Goal: Task Accomplishment & Management: Manage account settings

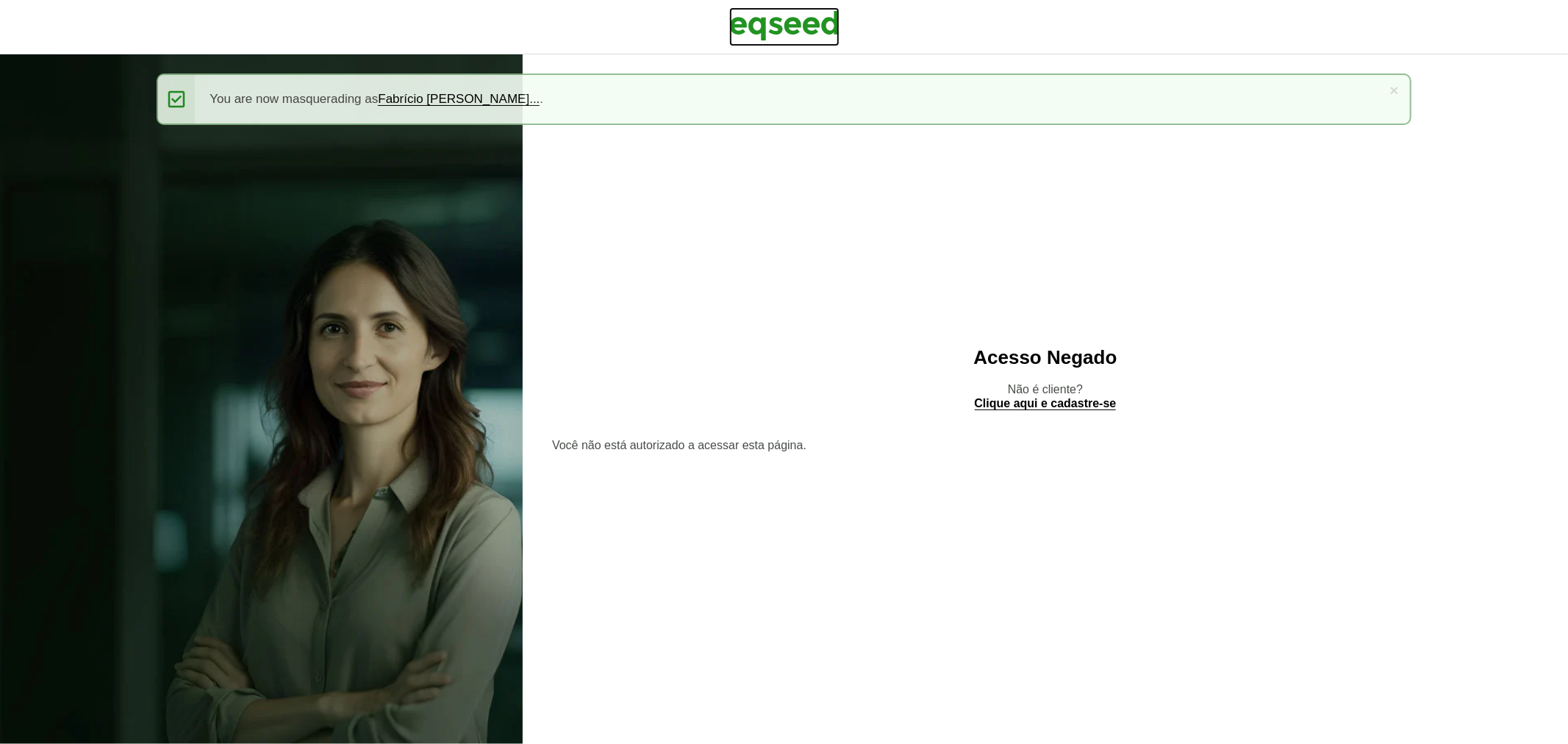
click at [791, 18] on img at bounding box center [784, 25] width 110 height 37
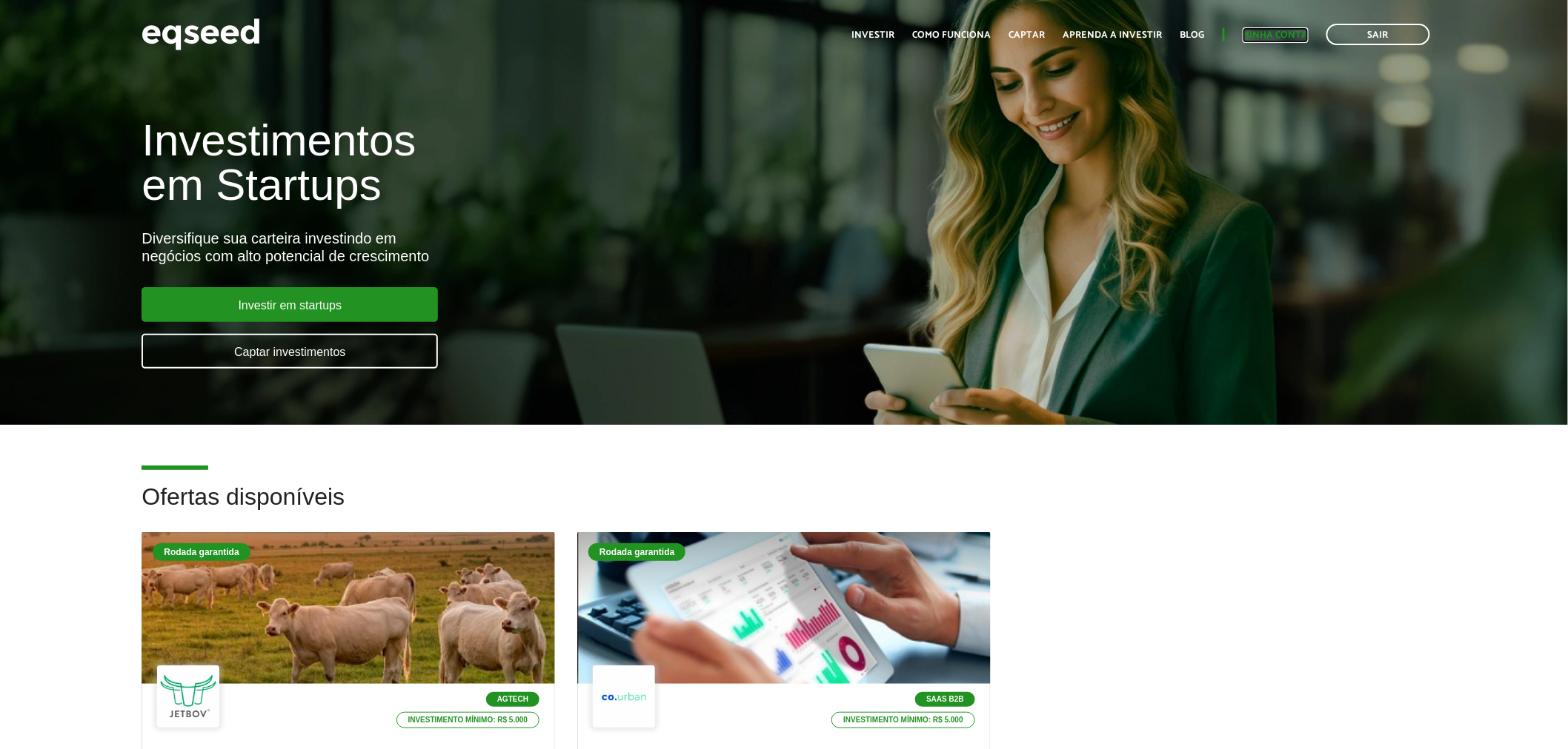
click at [1270, 30] on link "Minha conta" at bounding box center [1276, 35] width 66 height 9
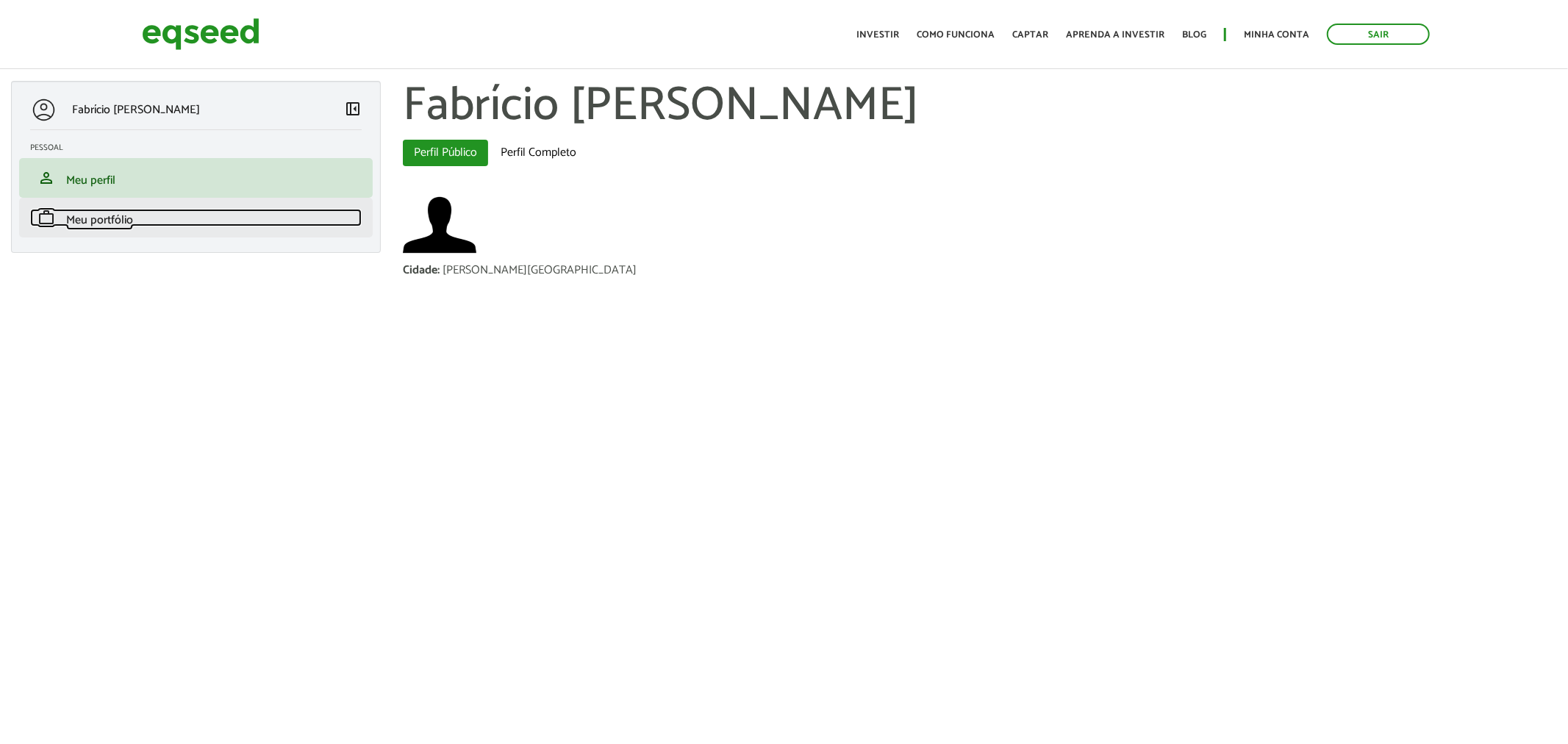
click at [120, 217] on span "Meu portfólio" at bounding box center [99, 219] width 67 height 20
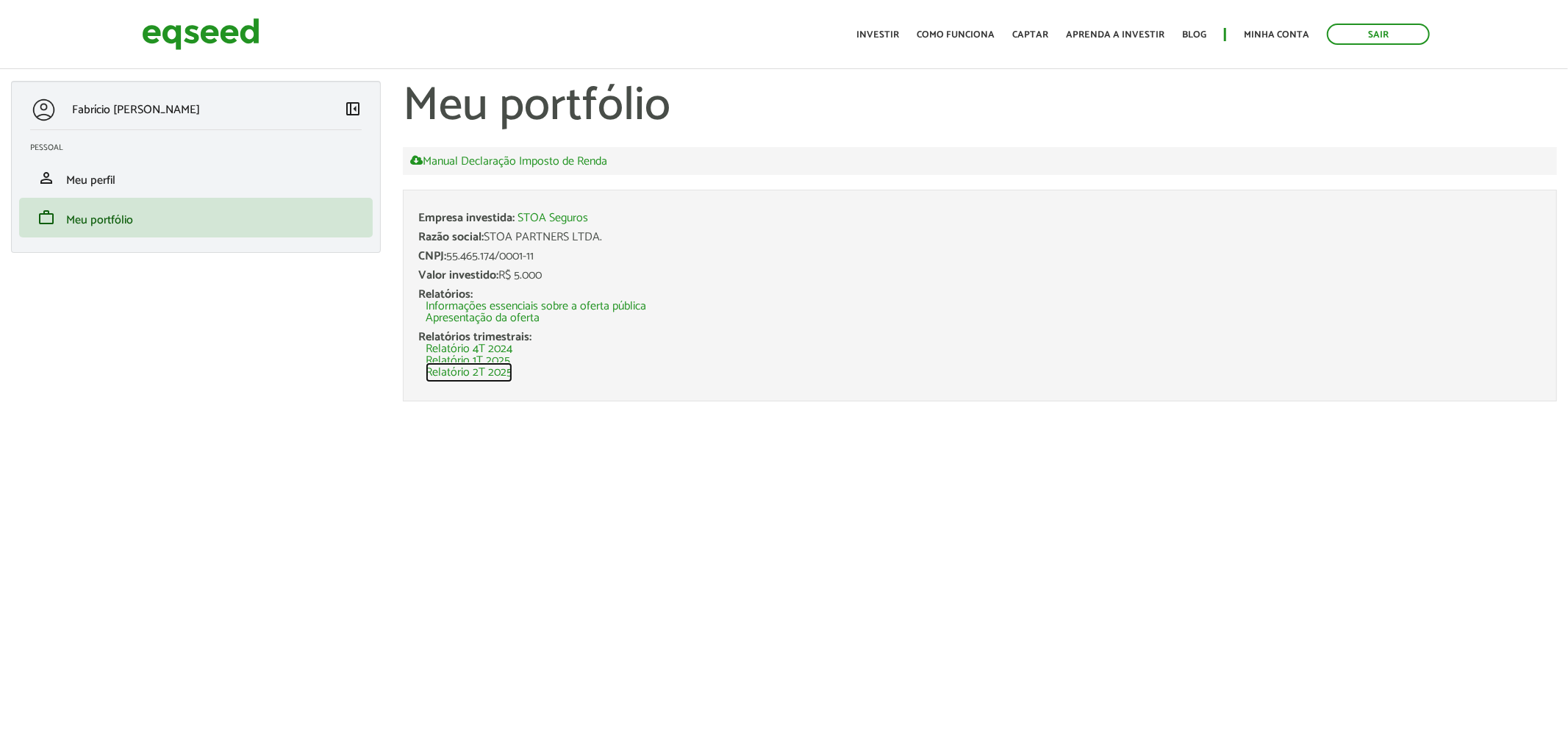
click at [505, 378] on link "Relatório 2T 2025" at bounding box center [469, 373] width 87 height 11
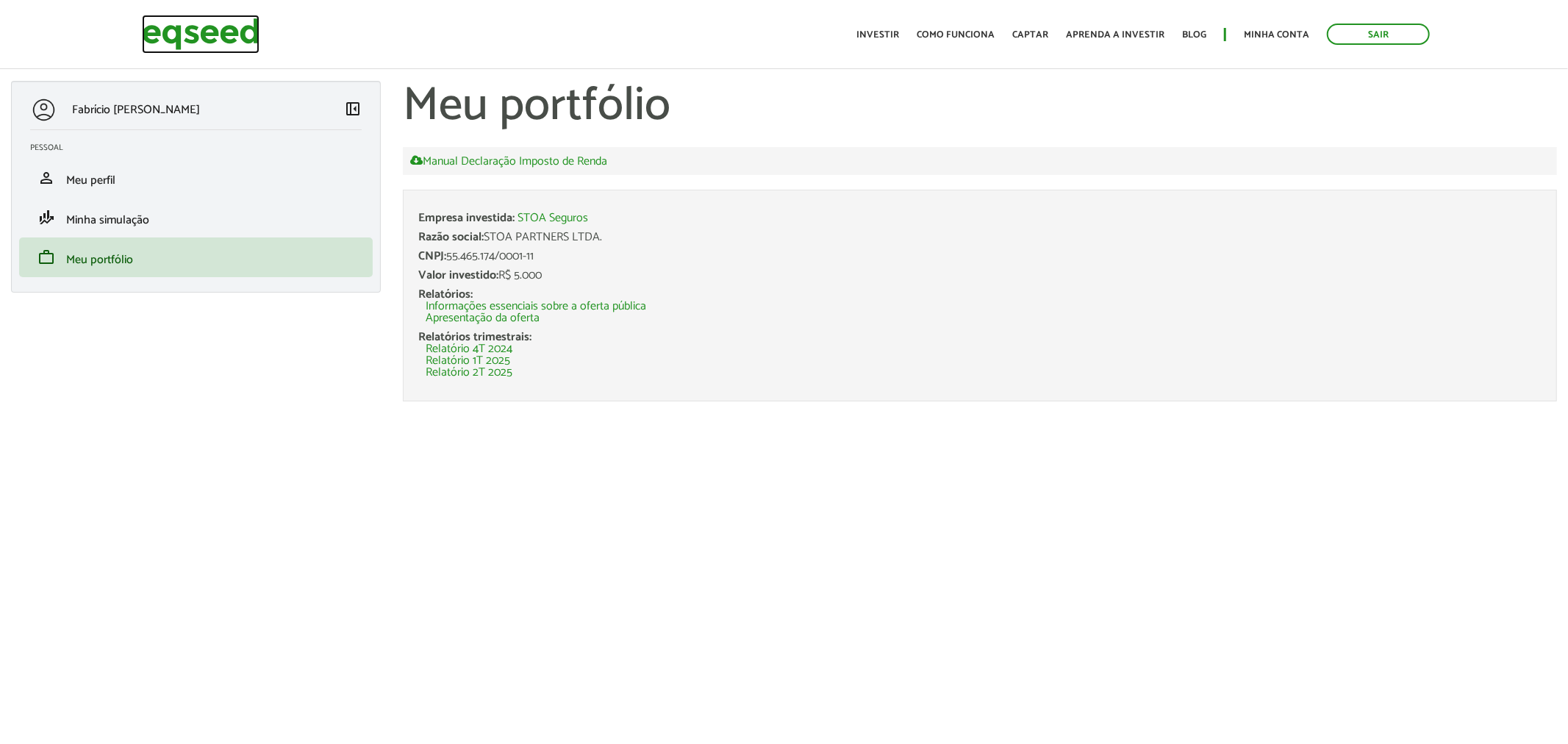
click at [218, 35] on img at bounding box center [200, 34] width 118 height 39
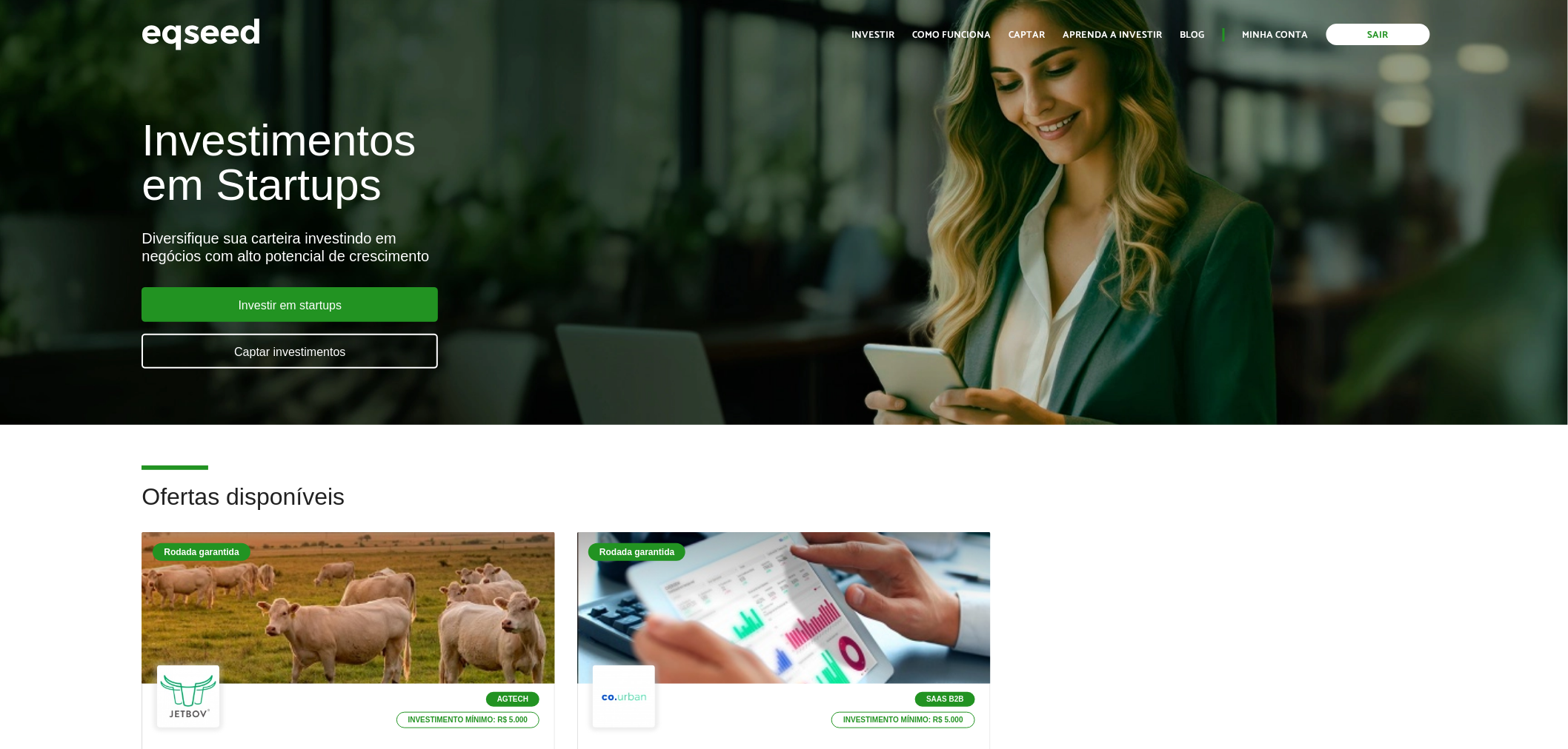
click at [1362, 26] on link "Sair" at bounding box center [1377, 34] width 103 height 22
click at [1289, 32] on link "Login" at bounding box center [1294, 35] width 28 height 9
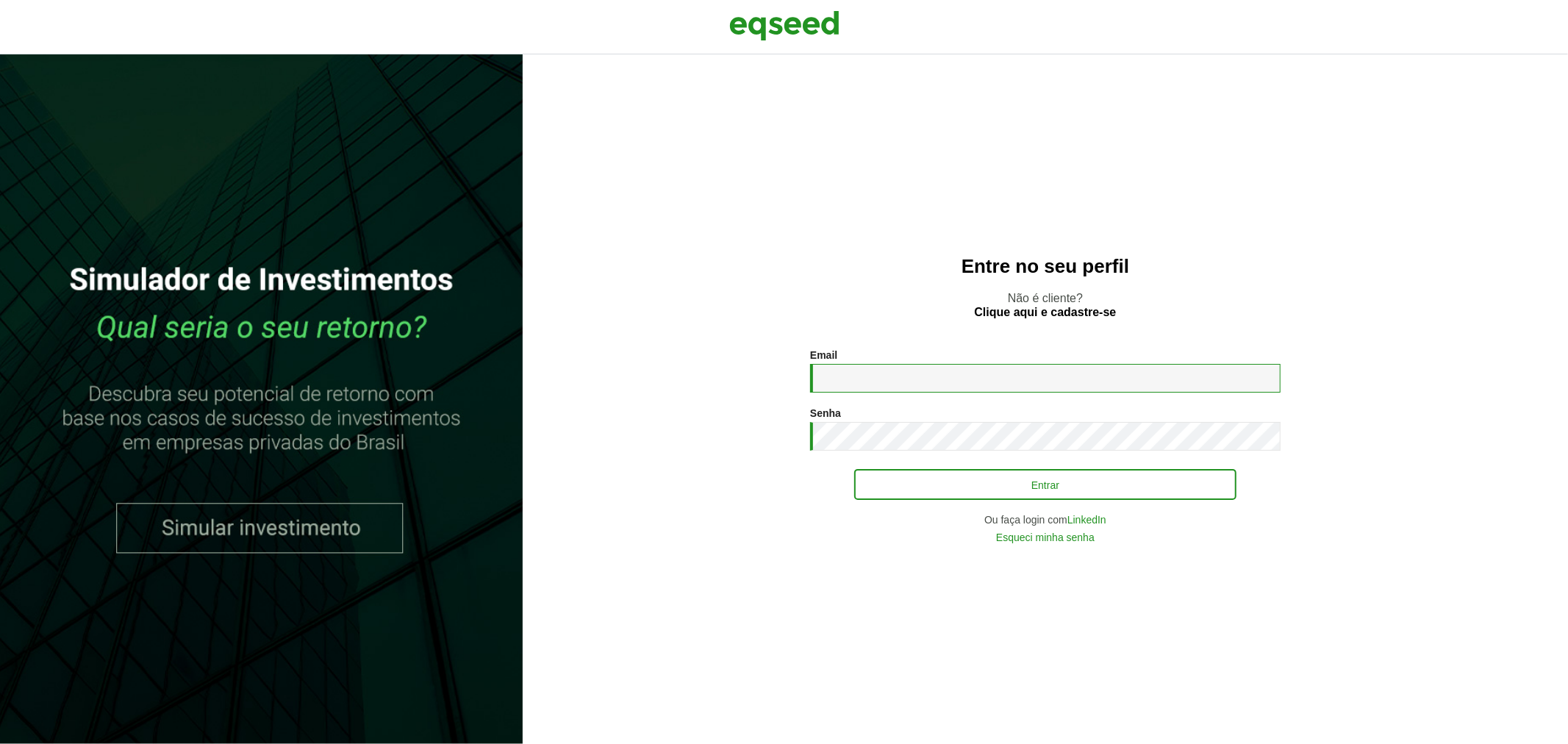
type input "**********"
click at [895, 480] on button "Entrar" at bounding box center [1046, 485] width 382 height 28
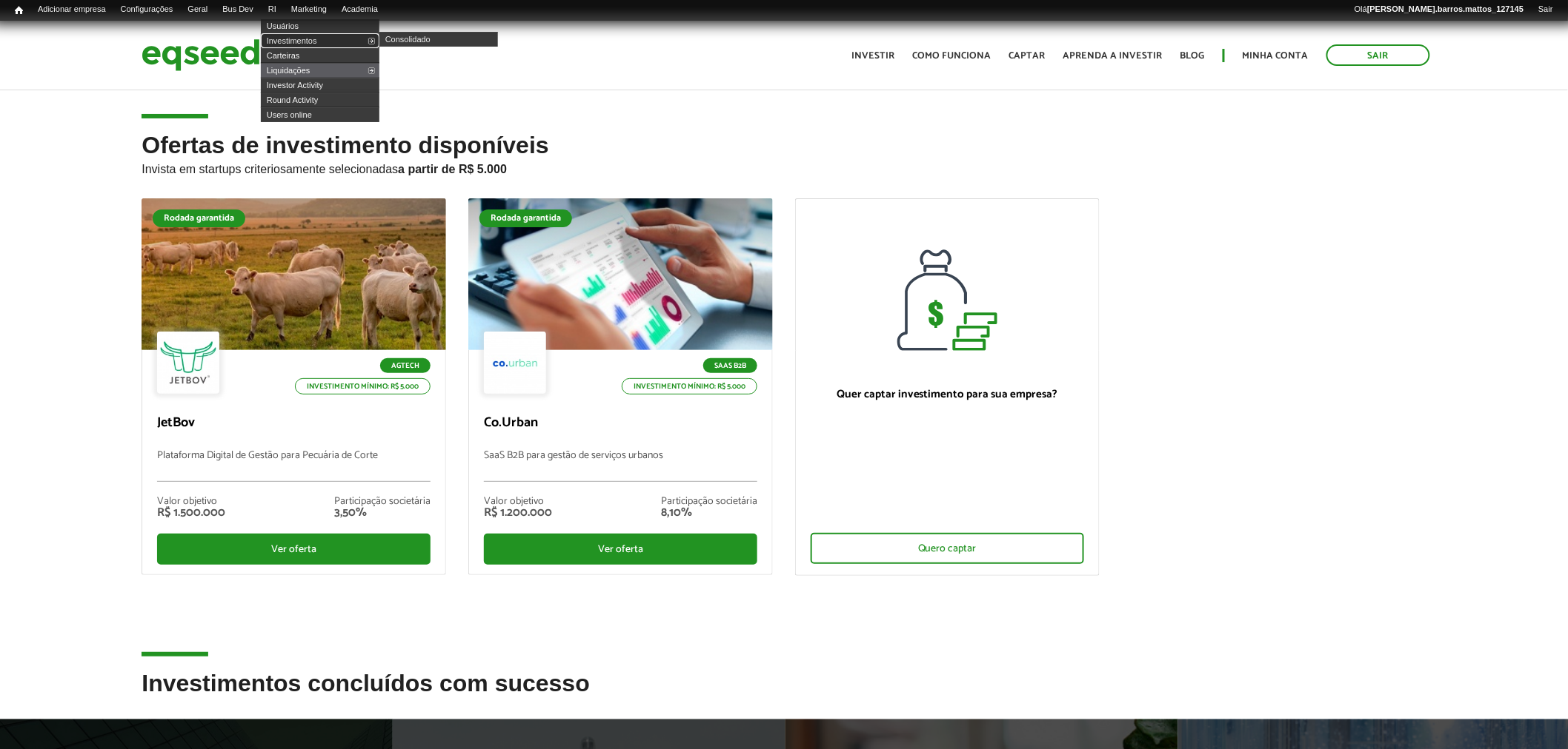
click at [291, 39] on link "Investimentos" at bounding box center [320, 41] width 119 height 15
